Goal: Information Seeking & Learning: Learn about a topic

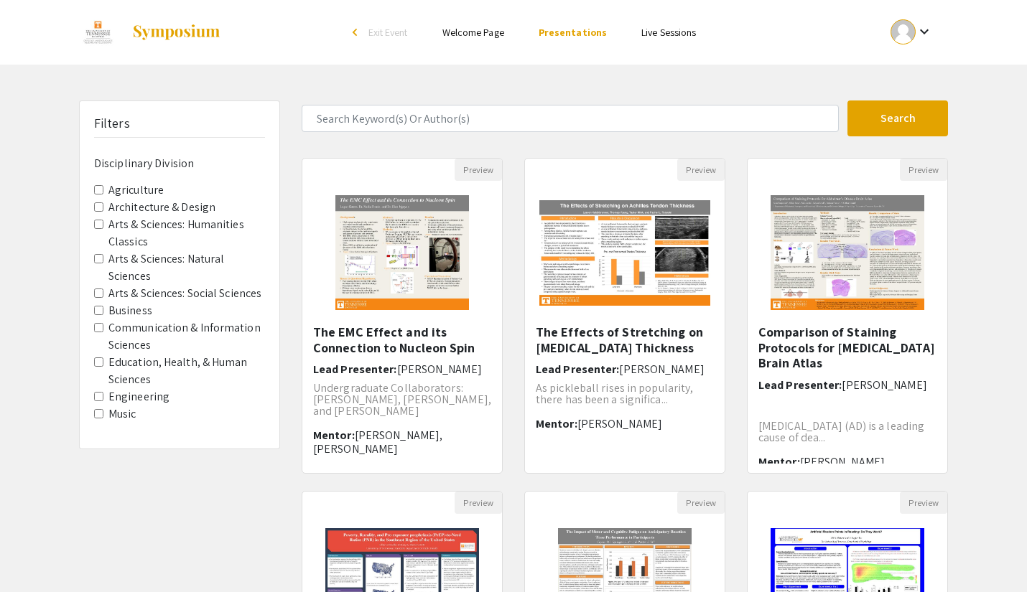
click at [94, 189] on Division-Agriculture "Agriculture" at bounding box center [98, 189] width 9 height 9
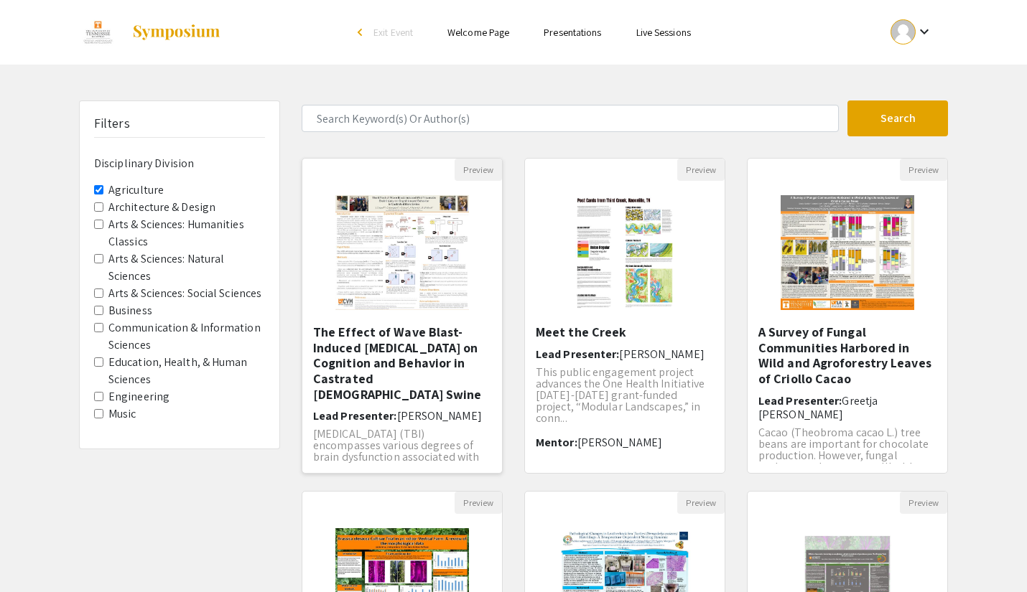
click at [409, 363] on h5 "The Effect of Wave Blast-Induced [MEDICAL_DATA] on Cognition and Behavior in Ca…" at bounding box center [402, 364] width 178 height 78
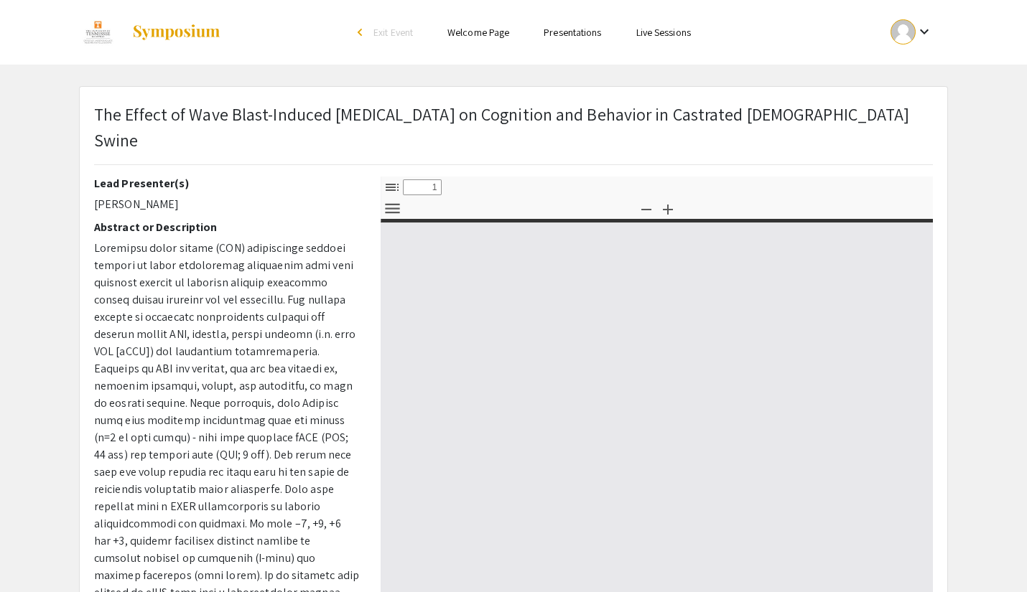
select select "custom"
type input "0"
select select "custom"
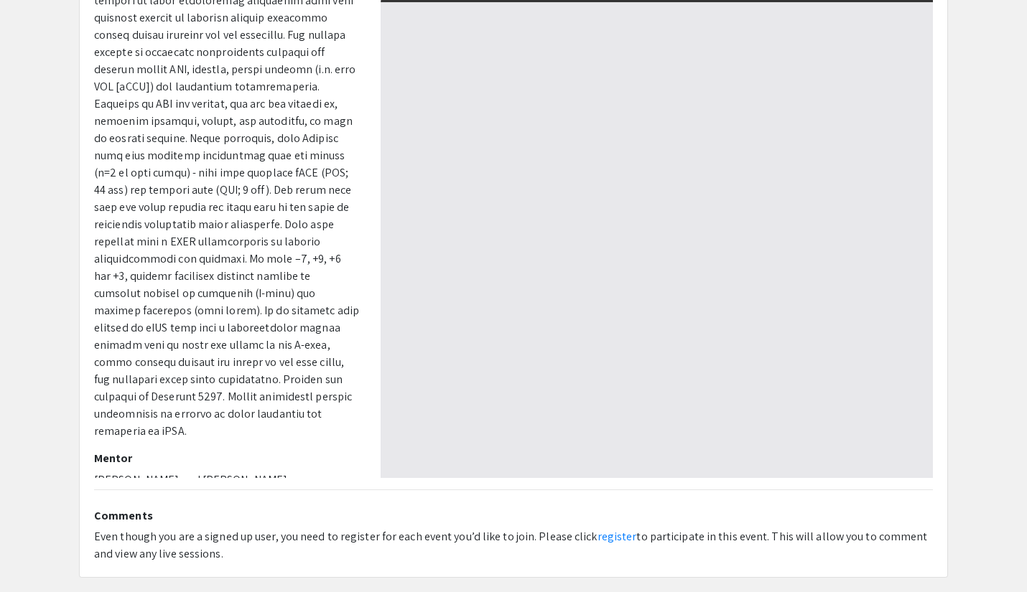
scroll to position [218, 0]
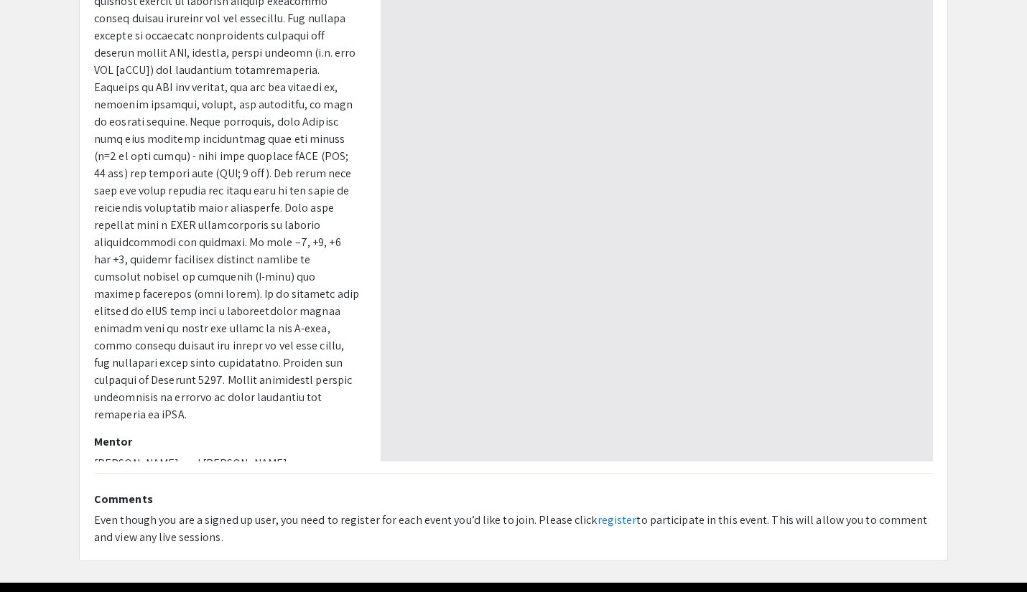
type input "1"
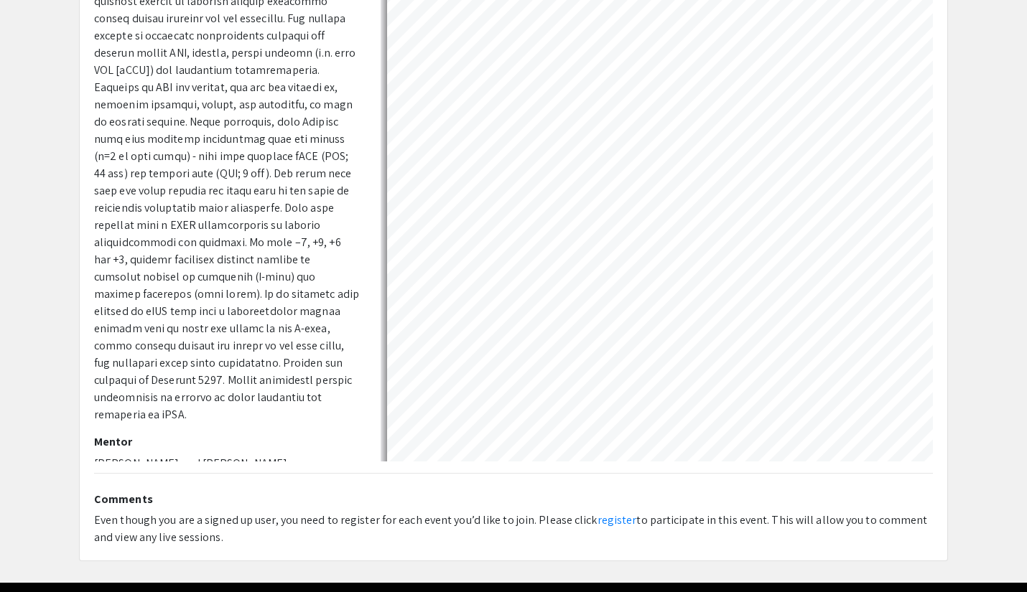
scroll to position [0, 0]
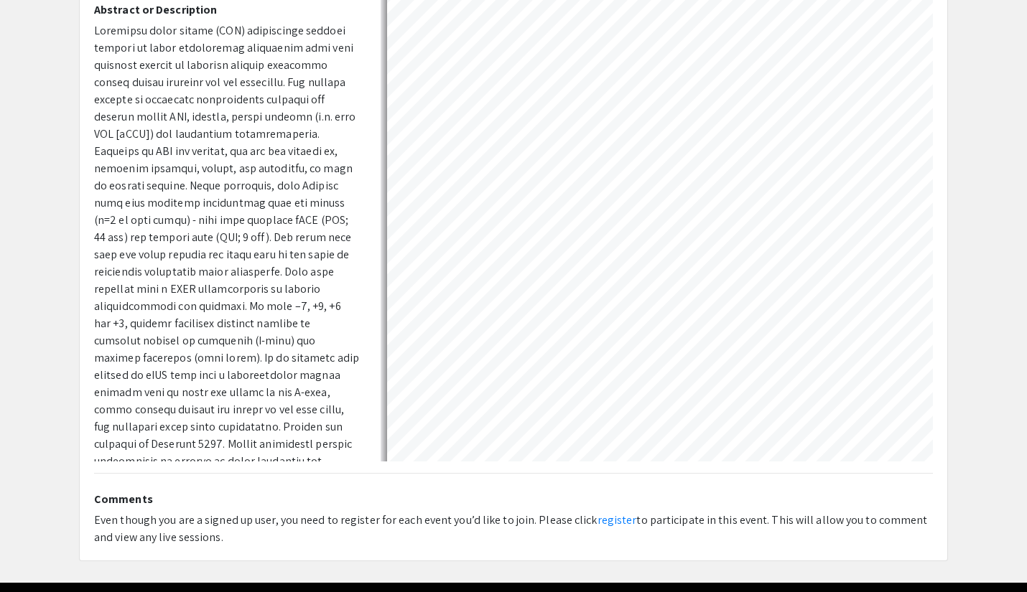
select select "auto"
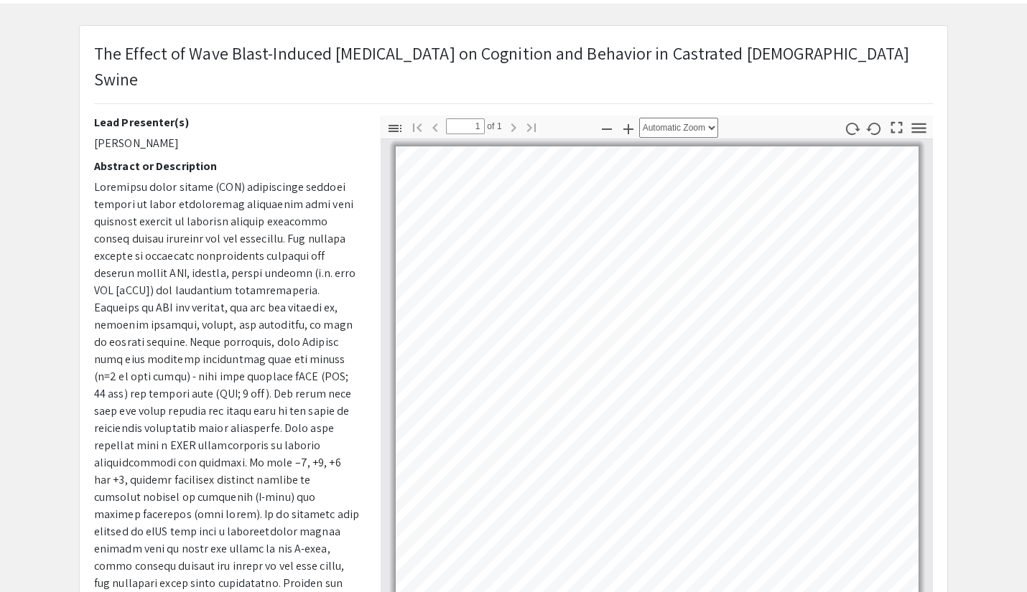
scroll to position [60, 0]
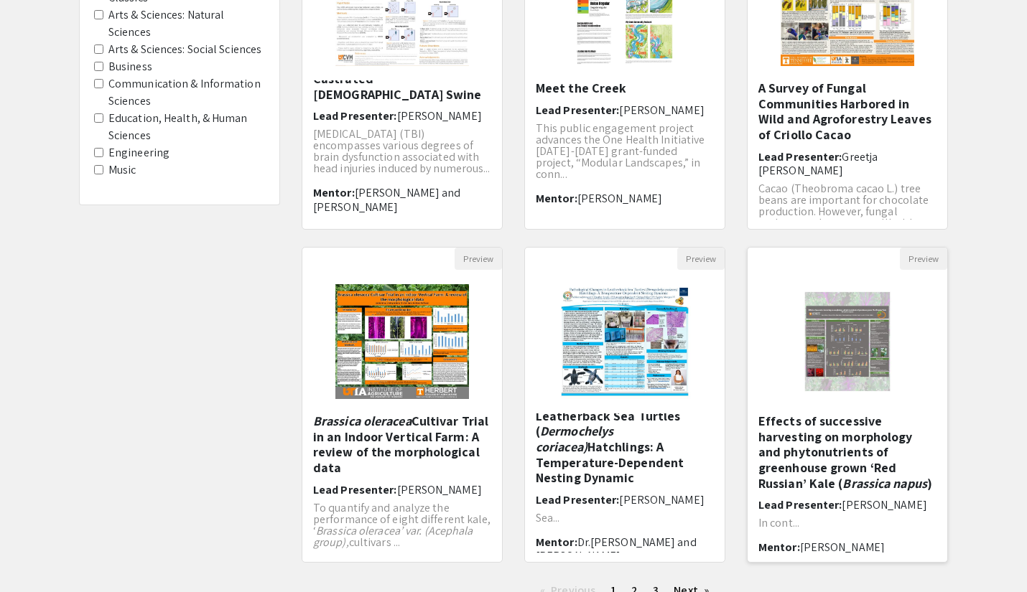
scroll to position [360, 0]
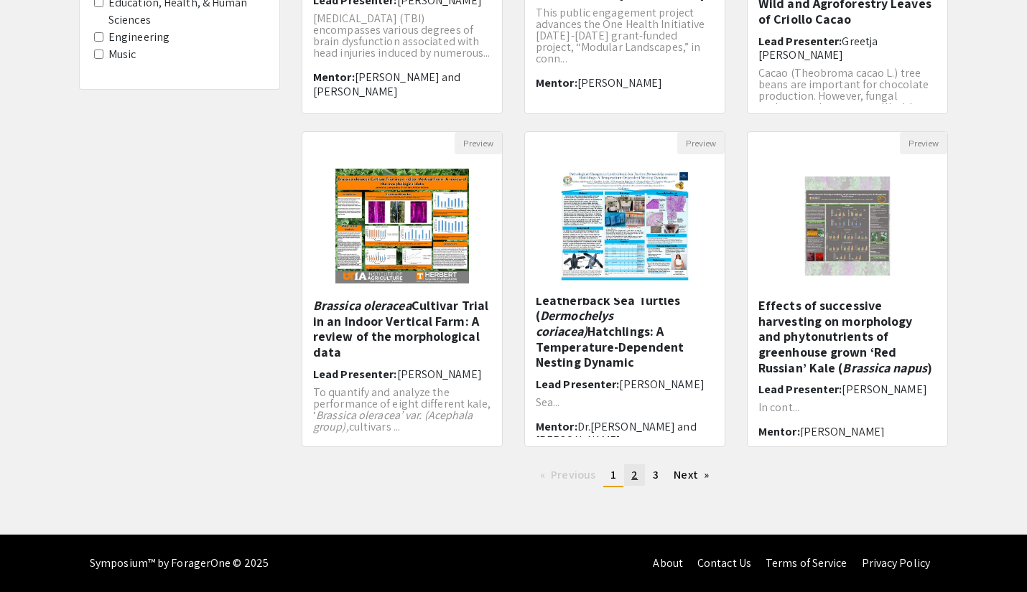
click at [637, 473] on link "page 2" at bounding box center [634, 476] width 21 height 22
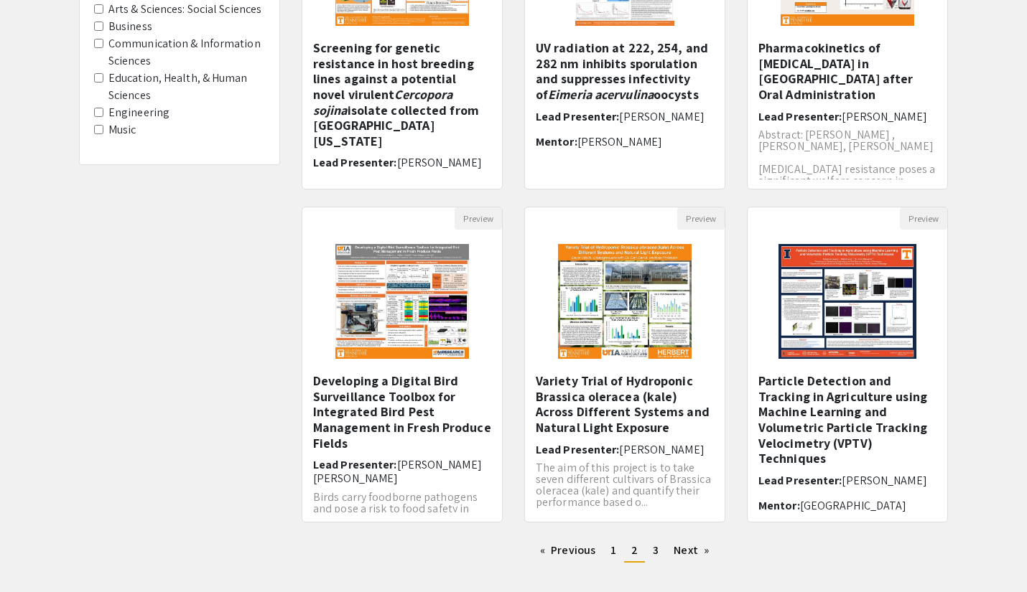
scroll to position [360, 0]
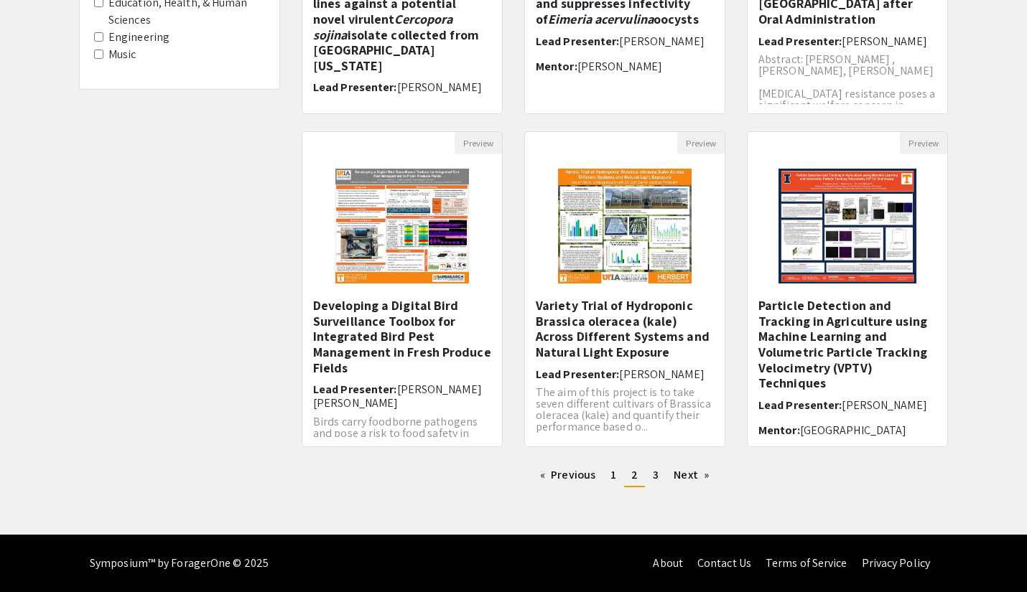
click at [652, 463] on div "Preview Variety Trial of Hydroponic Brassica oleracea (kale) Across Different S…" at bounding box center [624, 297] width 223 height 333
click at [661, 478] on link "page 3" at bounding box center [656, 476] width 20 height 22
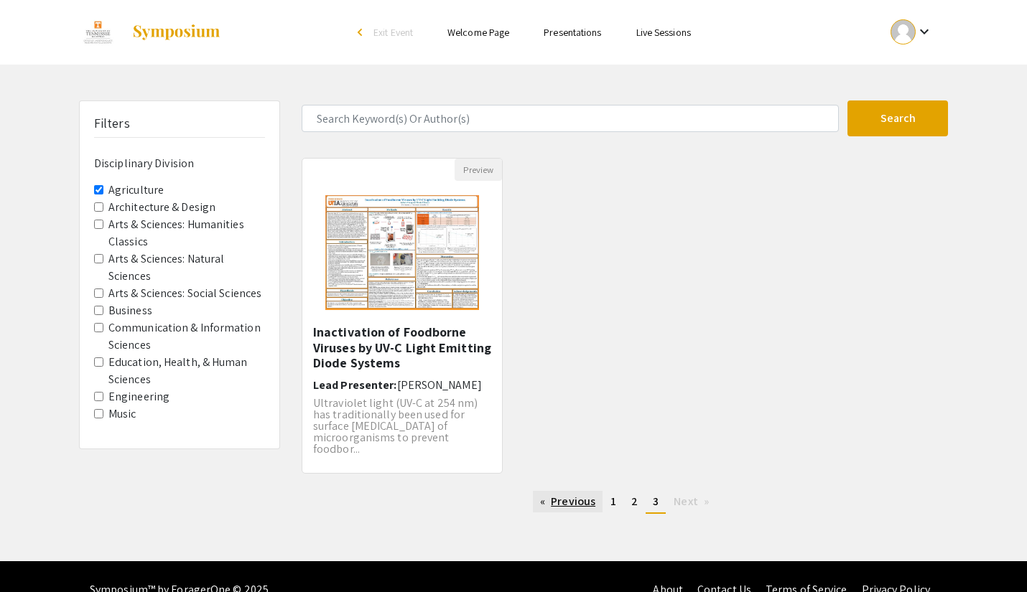
click at [592, 503] on link "Previous page" at bounding box center [568, 502] width 70 height 22
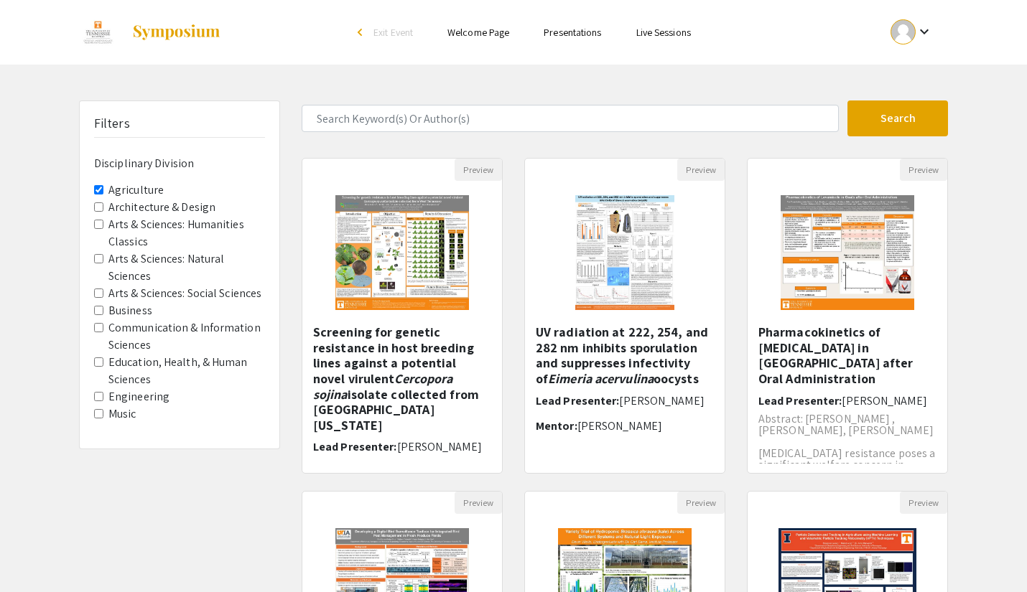
click at [481, 27] on link "Welcome Page" at bounding box center [478, 32] width 62 height 13
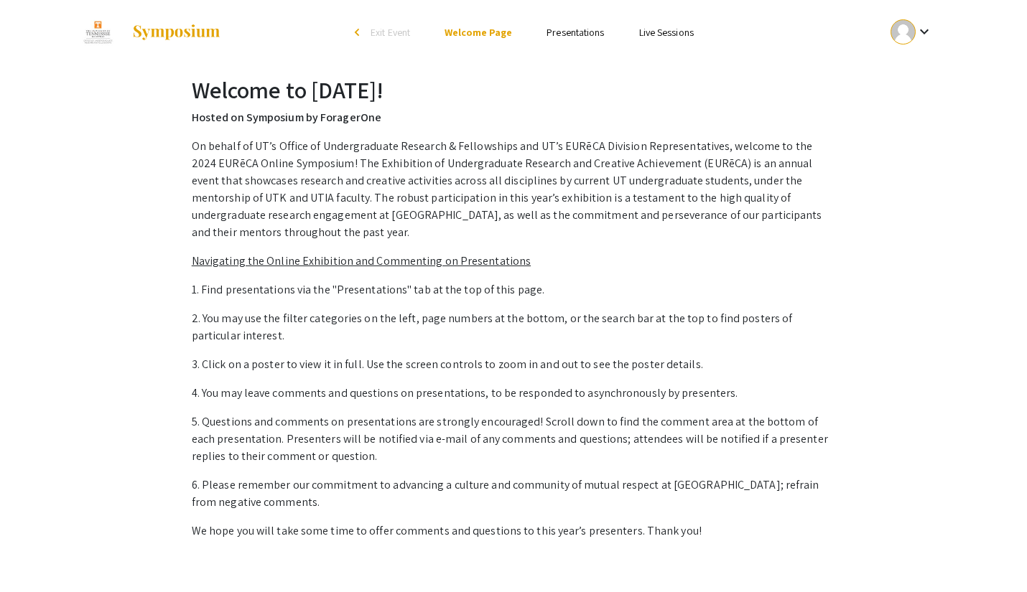
click at [556, 27] on link "Presentations" at bounding box center [574, 32] width 57 height 13
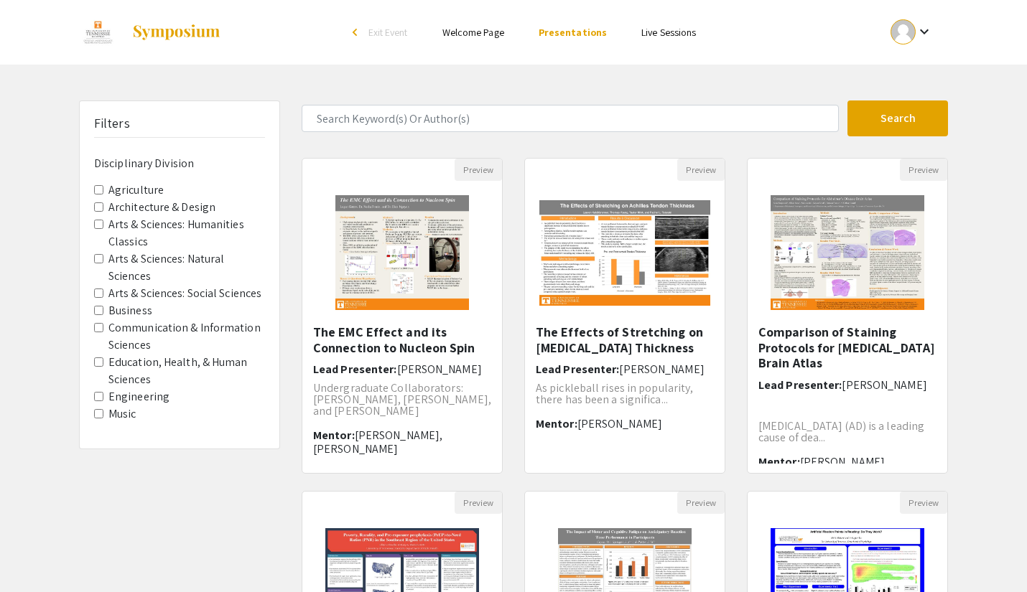
click at [481, 34] on link "Welcome Page" at bounding box center [473, 32] width 62 height 13
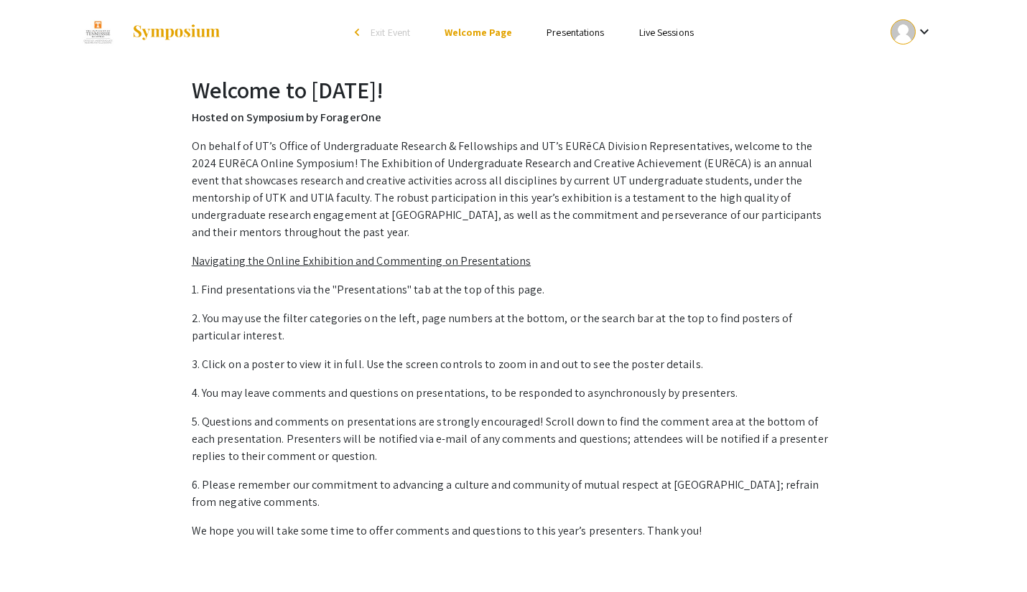
click at [358, 29] on div "arrow_back_ios" at bounding box center [359, 32] width 9 height 9
